Goal: Subscribe to service/newsletter

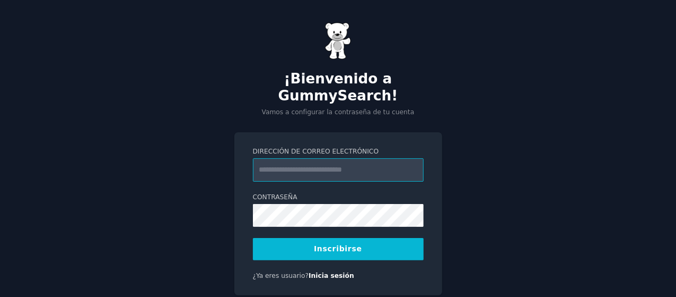
click at [287, 158] on input "Dirección de correo electrónico" at bounding box center [338, 169] width 171 height 23
type input "**********"
click at [321, 244] on font "Inscribirse" at bounding box center [338, 248] width 48 height 8
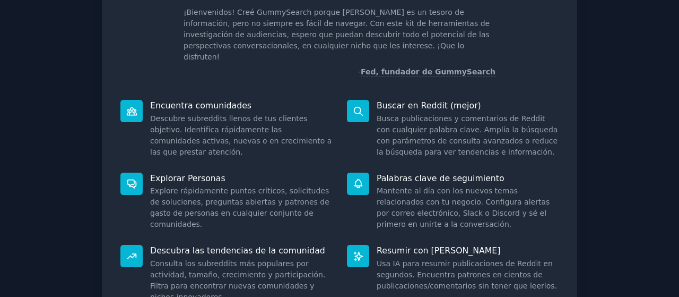
scroll to position [151, 0]
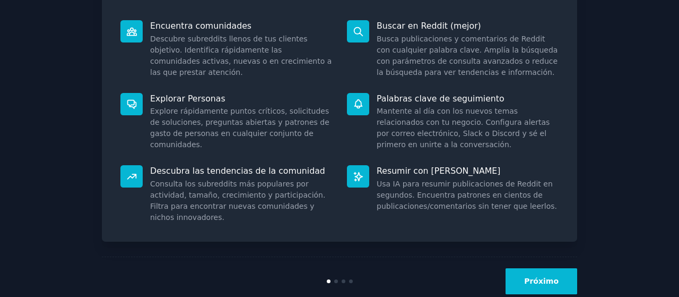
click at [525, 268] on button "Próximo" at bounding box center [542, 281] width 72 height 26
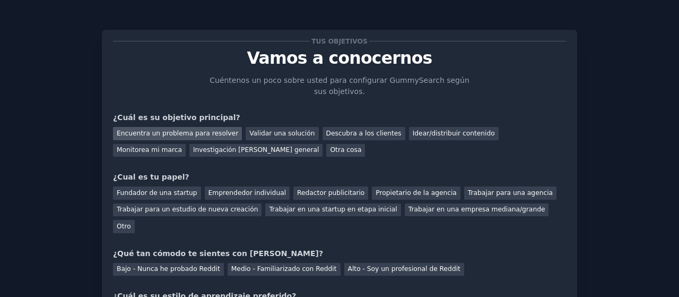
click at [195, 131] on font "Encuentra un problema para resolver" at bounding box center [177, 132] width 121 height 7
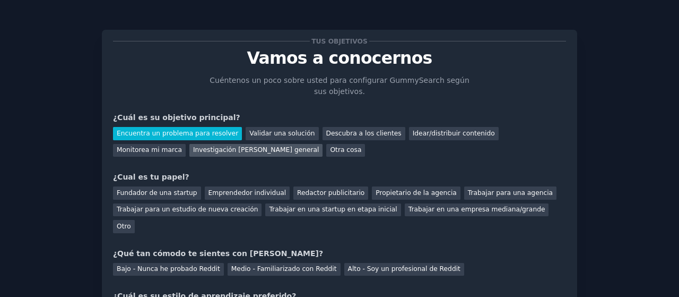
click at [193, 149] on font "Investigación de mercado general" at bounding box center [256, 149] width 126 height 7
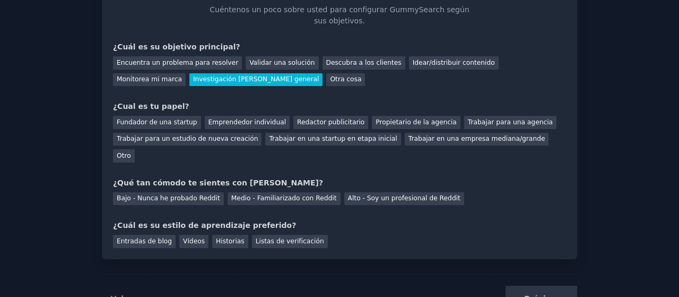
scroll to position [72, 0]
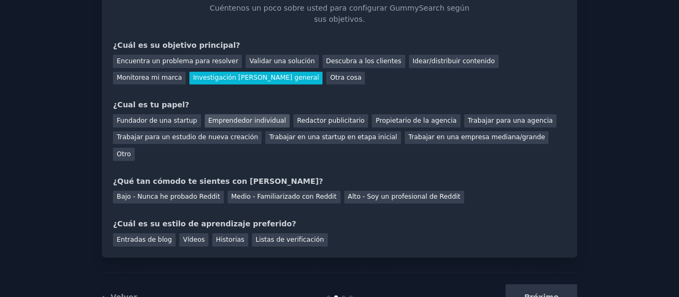
click at [240, 118] on font "Emprendedor individual" at bounding box center [246, 120] width 77 height 7
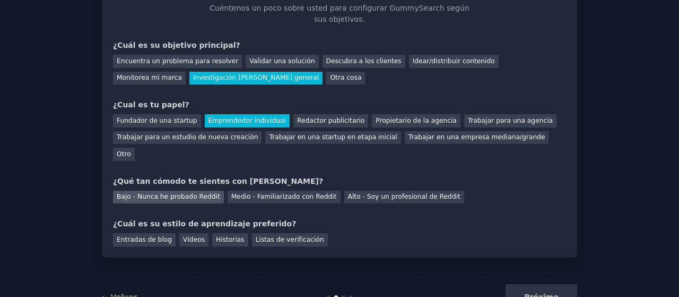
click at [188, 193] on font "Bajo - Nunca he probado Reddit" at bounding box center [168, 196] width 103 height 7
click at [183, 236] on font "Vídeos" at bounding box center [194, 239] width 22 height 7
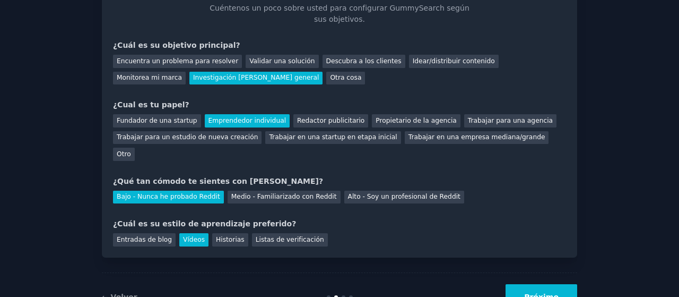
click at [528, 284] on button "Próximo" at bounding box center [542, 297] width 72 height 26
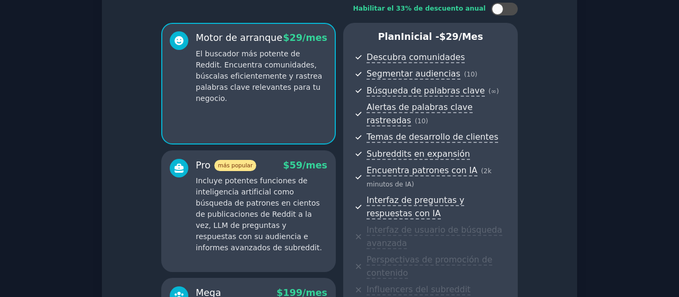
scroll to position [261, 0]
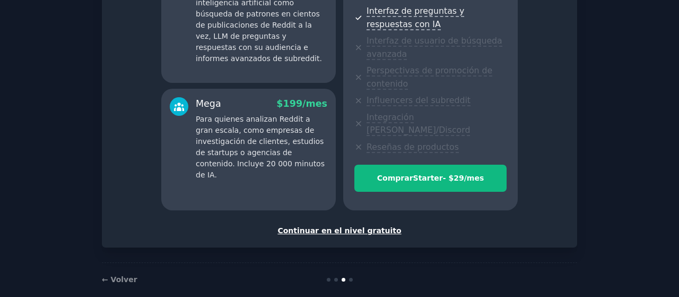
click at [356, 226] on font "Continuar en el nivel gratuito" at bounding box center [339, 230] width 124 height 8
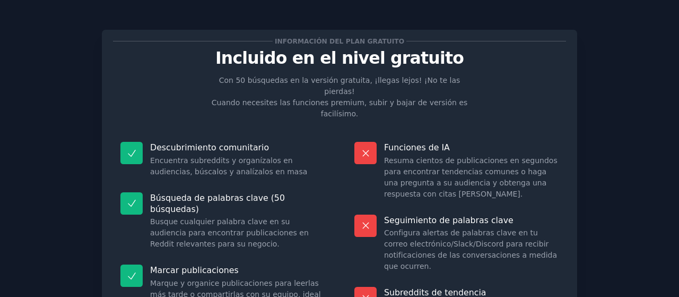
scroll to position [150, 0]
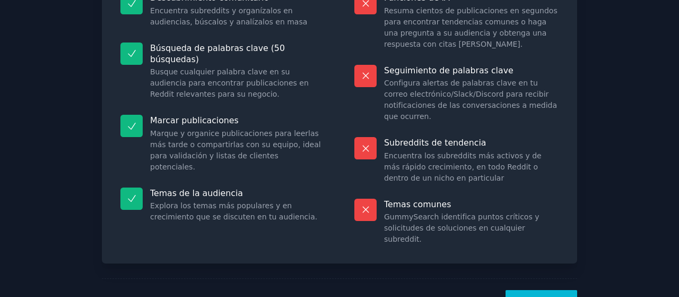
click at [531, 296] on font "¡Vamos!" at bounding box center [541, 302] width 34 height 8
